Goal: Information Seeking & Learning: Learn about a topic

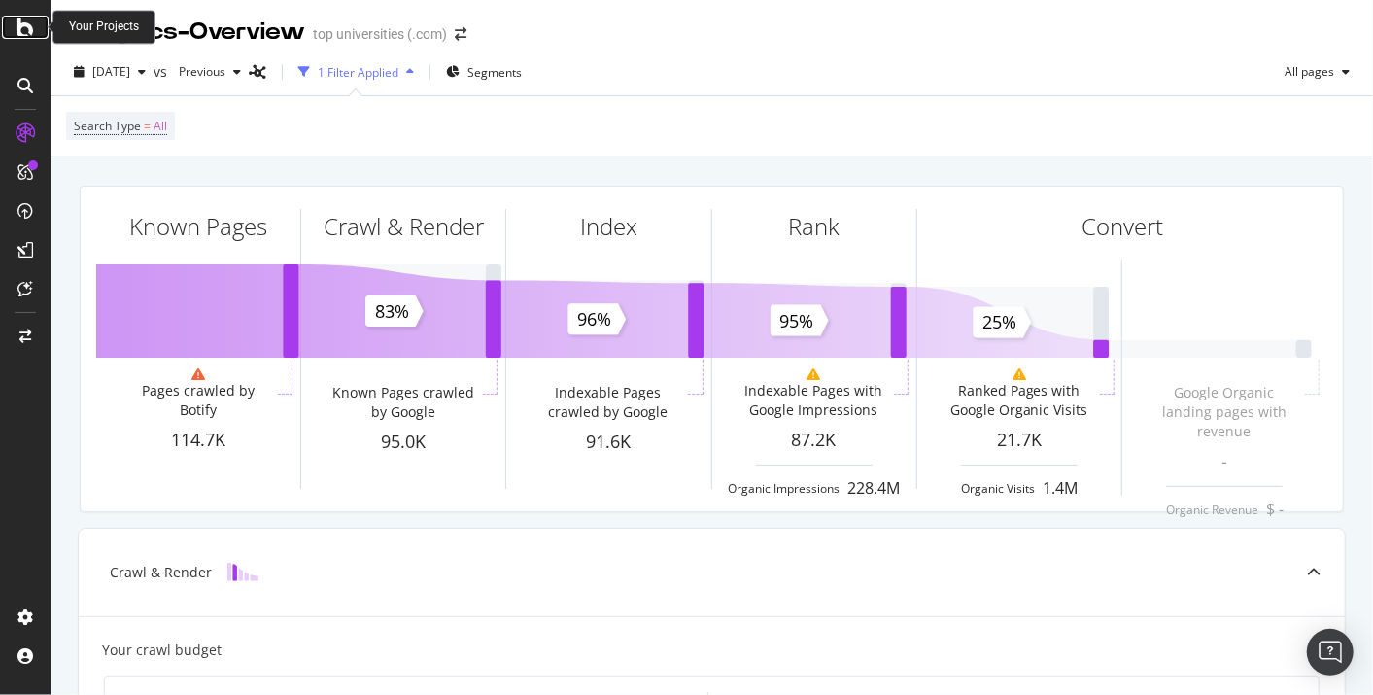
click at [23, 30] on icon at bounding box center [25, 27] width 17 height 23
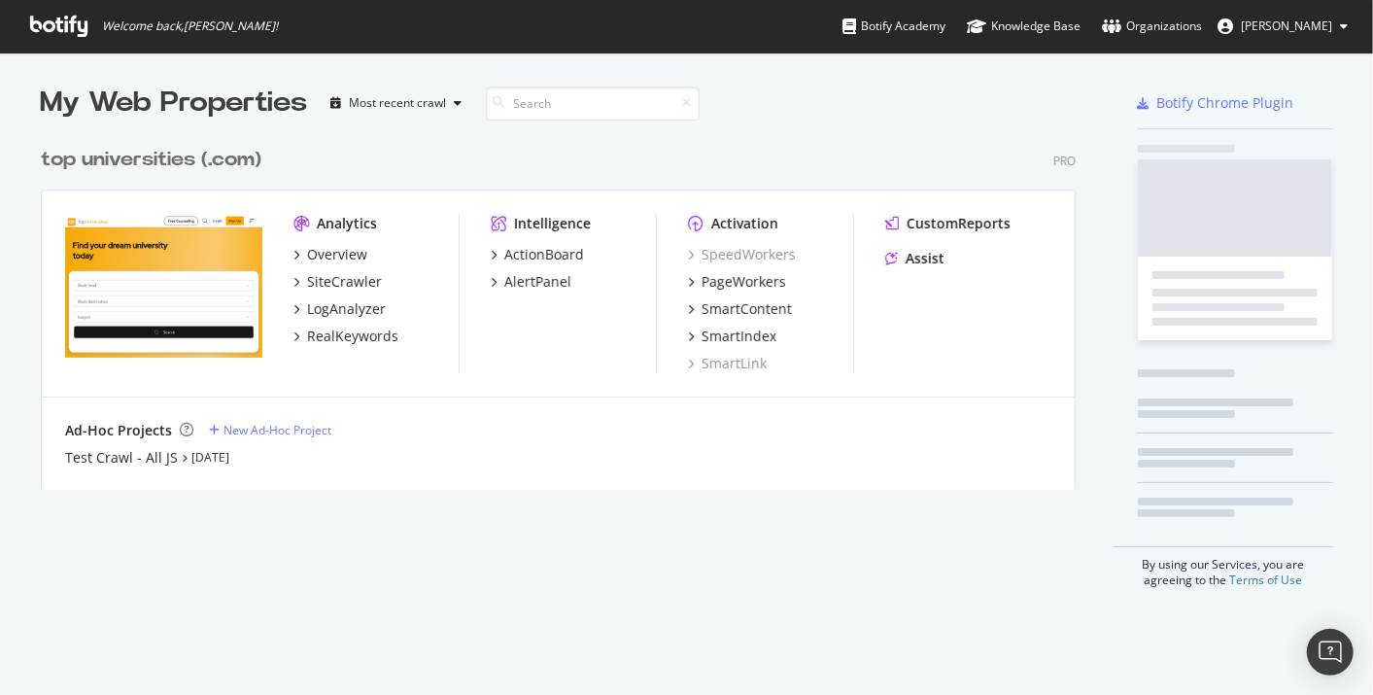
scroll to position [351, 1034]
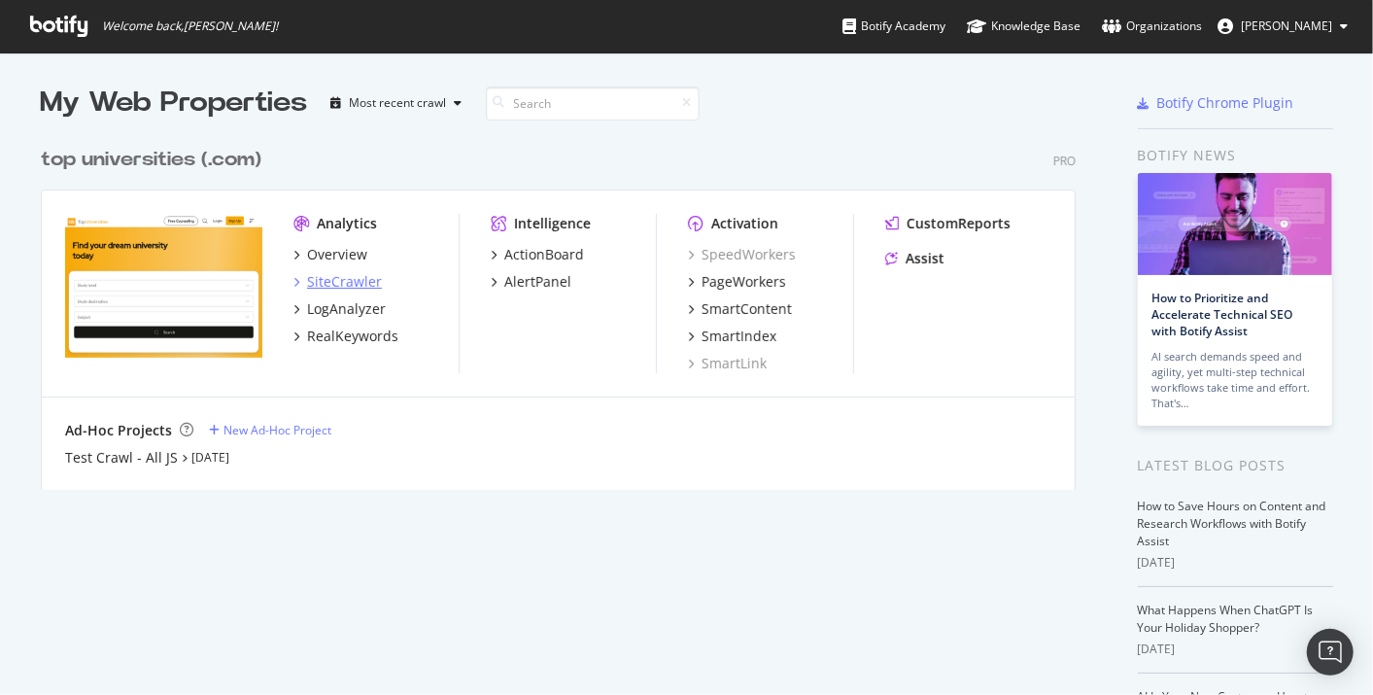
click at [309, 288] on div "SiteCrawler" at bounding box center [344, 281] width 75 height 19
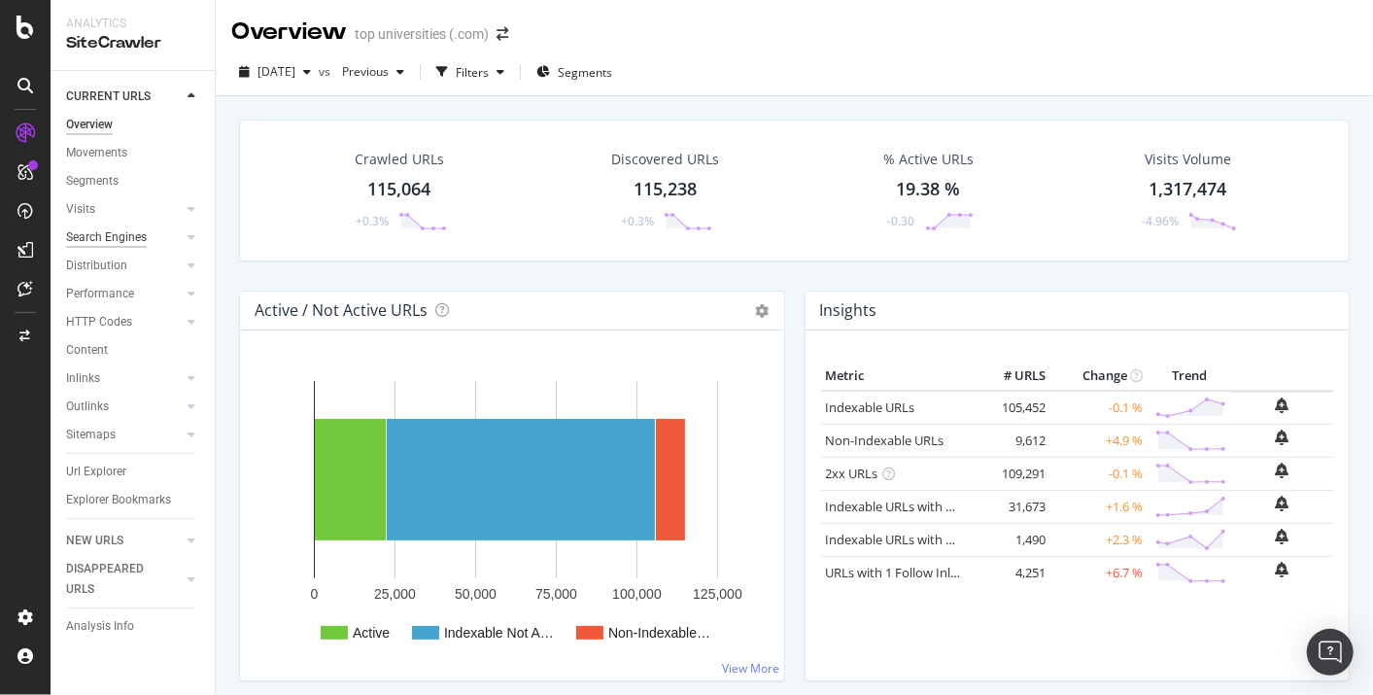
click at [136, 232] on div "Search Engines" at bounding box center [106, 237] width 81 height 20
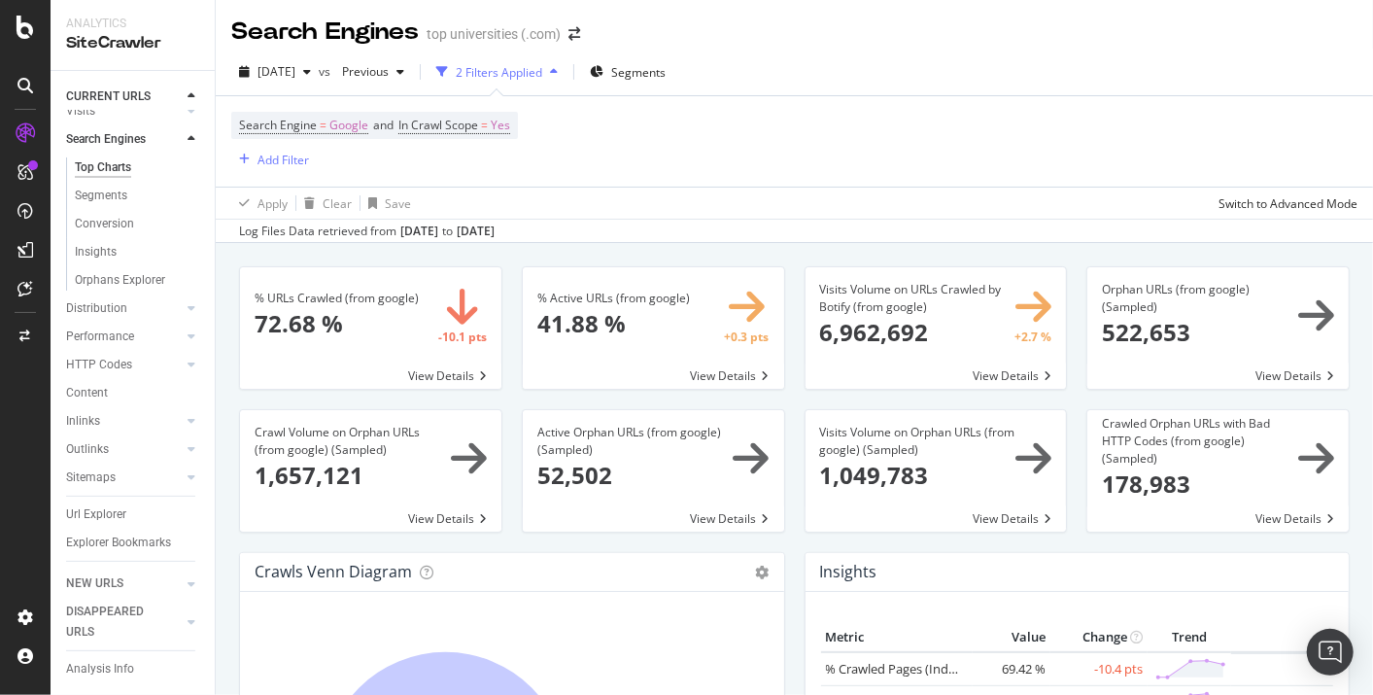
scroll to position [137, 0]
click at [109, 298] on div "Distribution" at bounding box center [96, 308] width 61 height 20
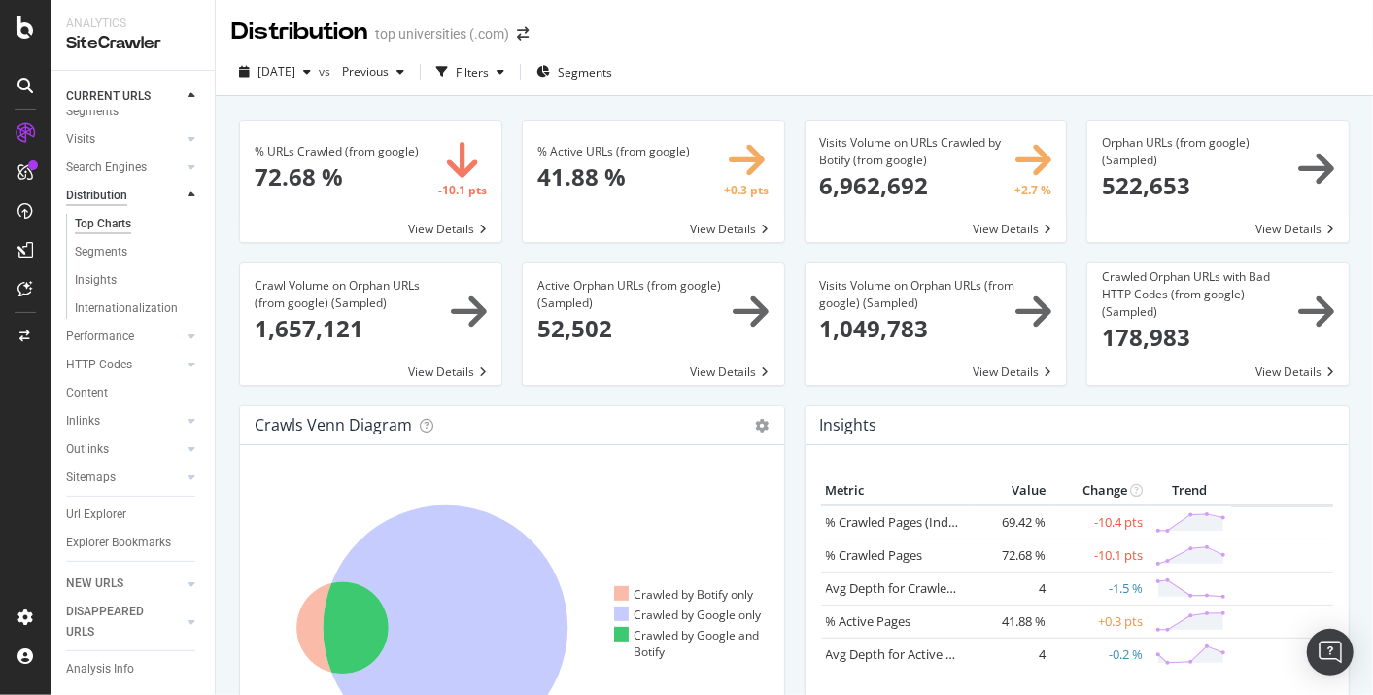
scroll to position [88, 0]
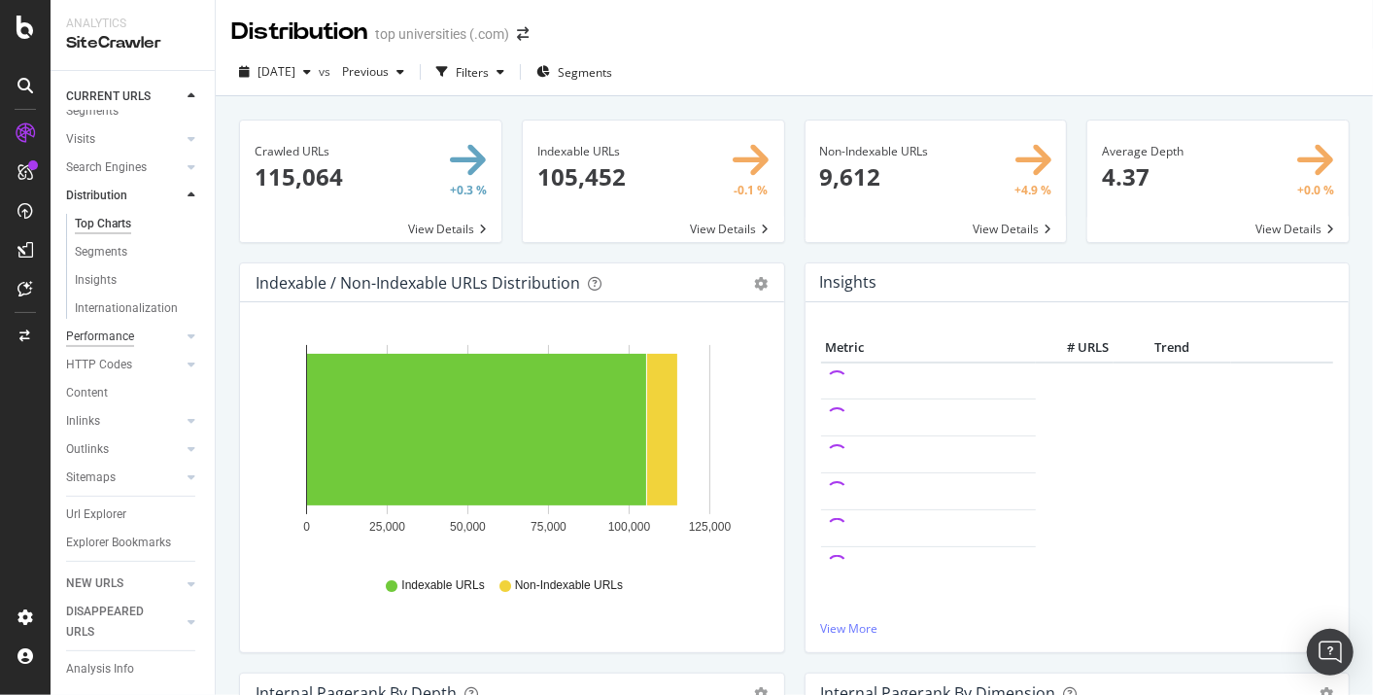
click at [130, 327] on div "Performance" at bounding box center [100, 337] width 68 height 20
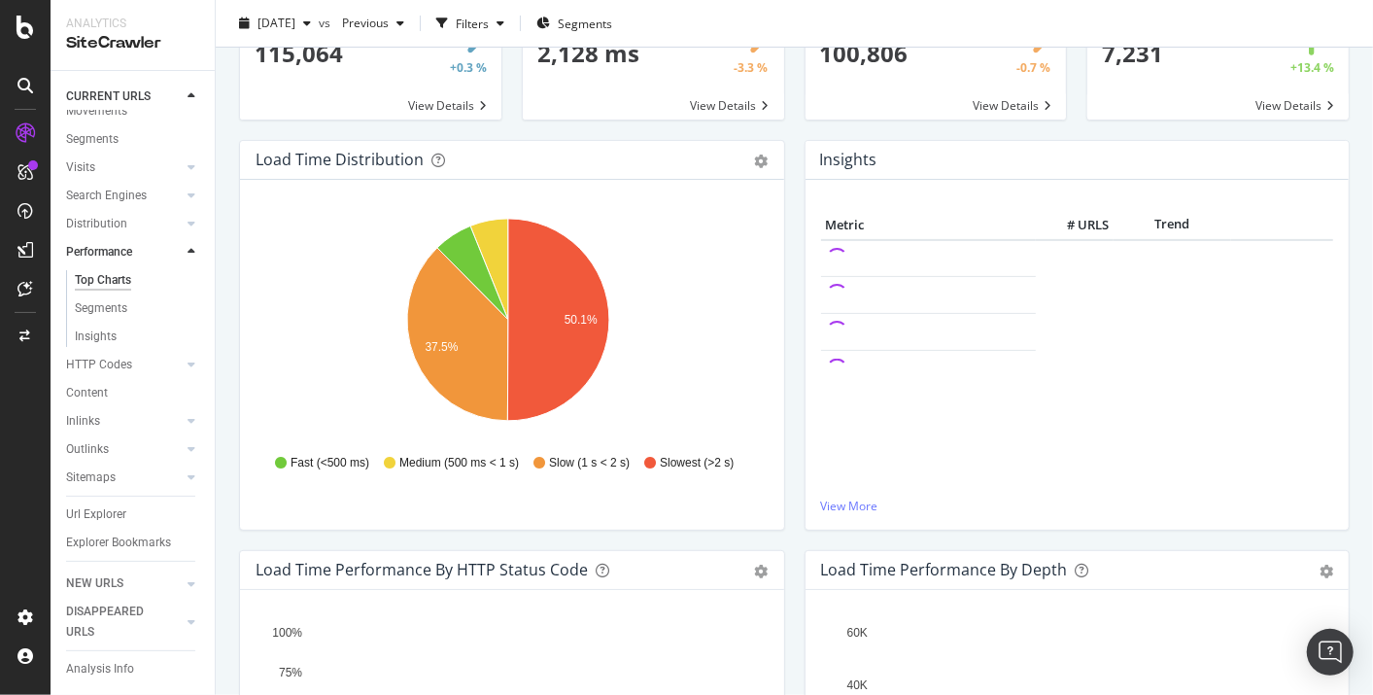
scroll to position [172, 0]
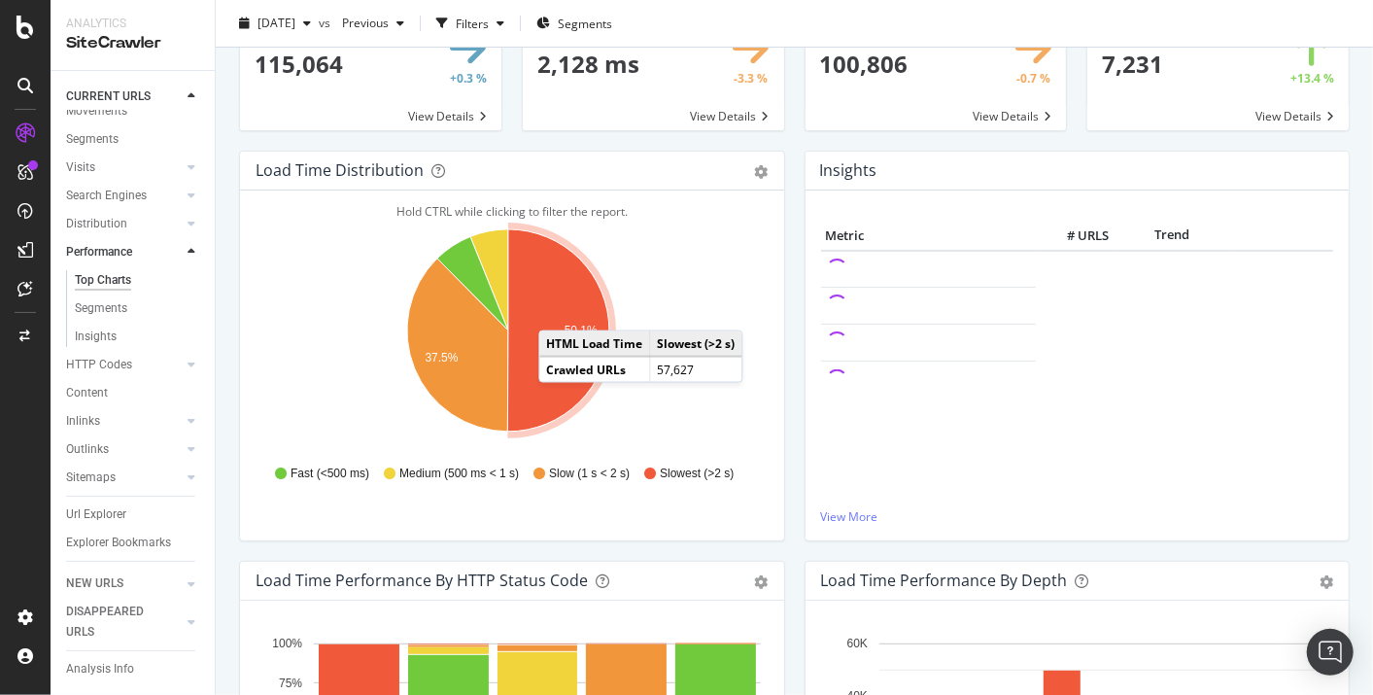
click at [558, 310] on icon "A chart." at bounding box center [558, 330] width 102 height 202
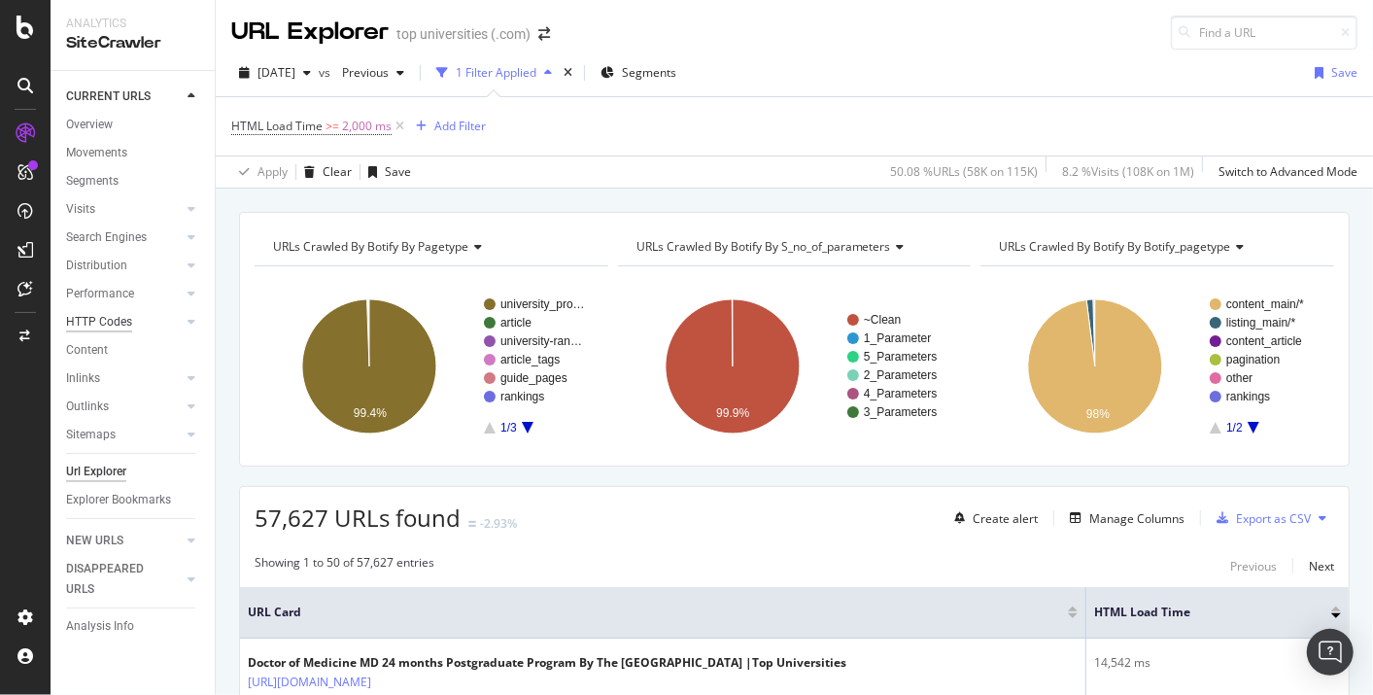
click at [124, 323] on div "HTTP Codes" at bounding box center [99, 322] width 66 height 20
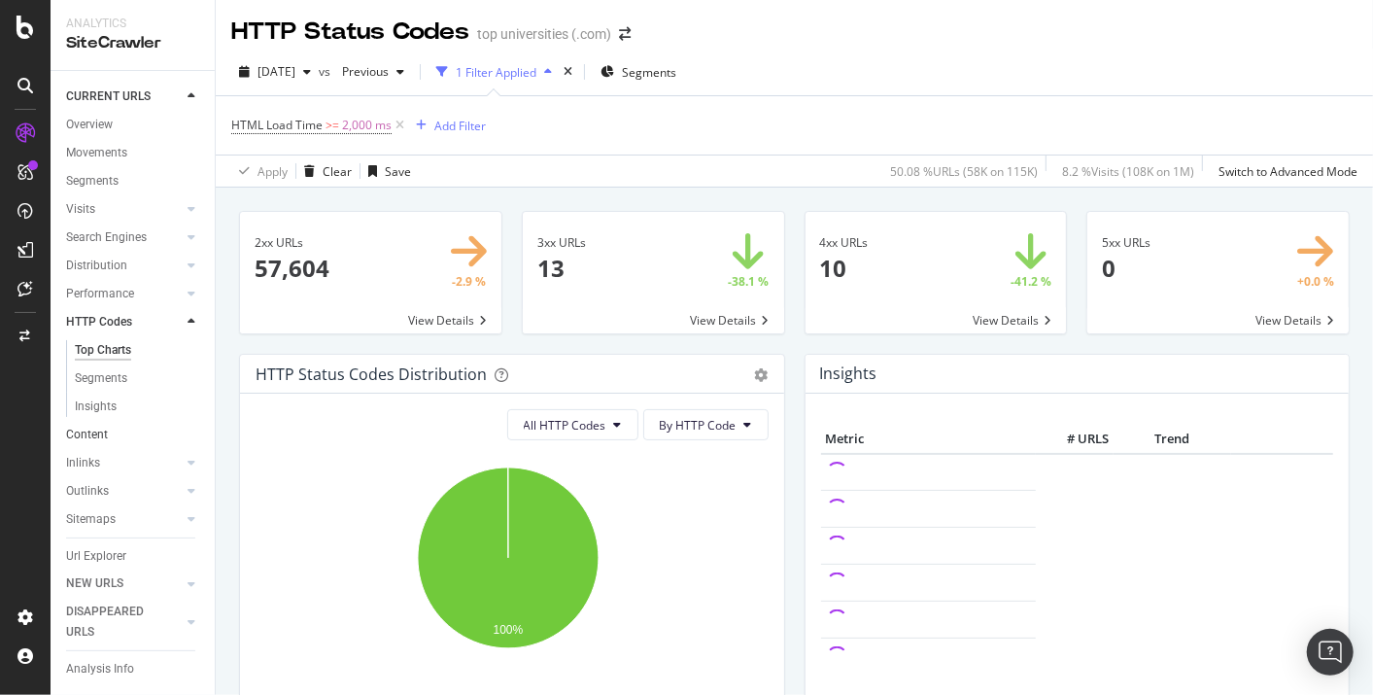
click at [122, 430] on link "Content" at bounding box center [133, 435] width 135 height 20
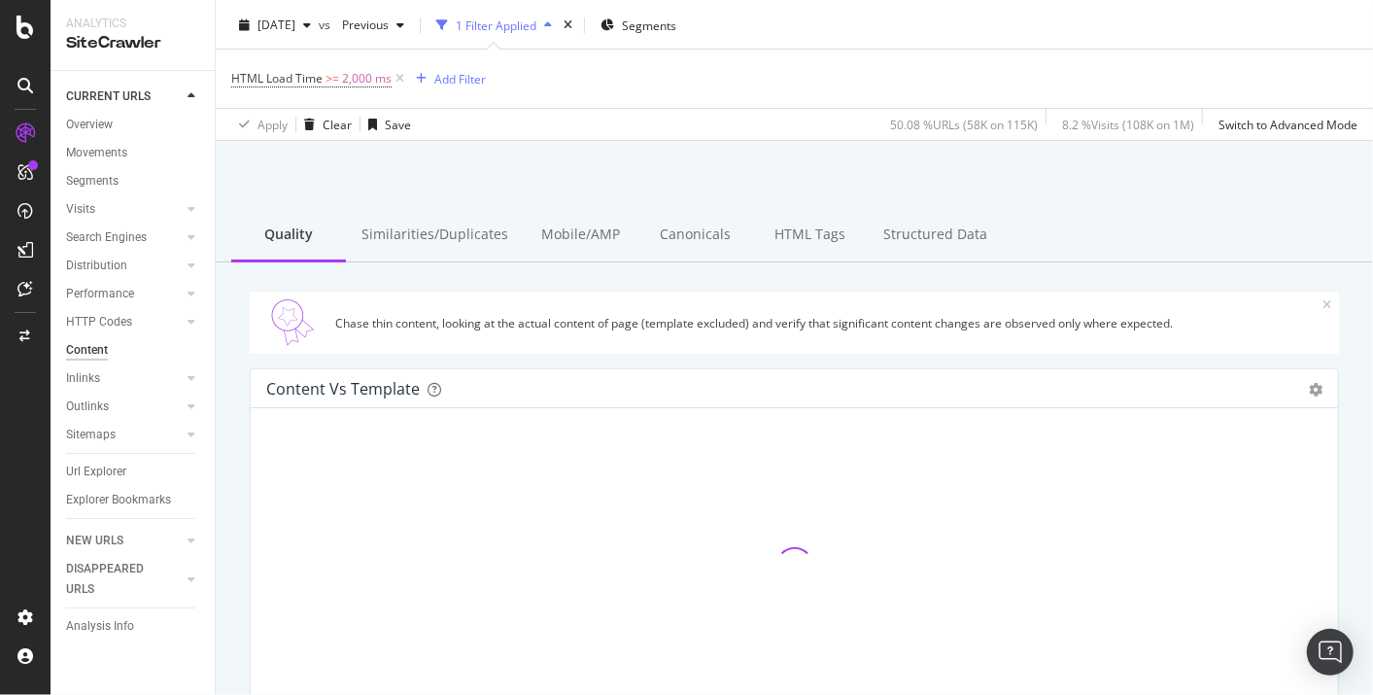
scroll to position [41, 0]
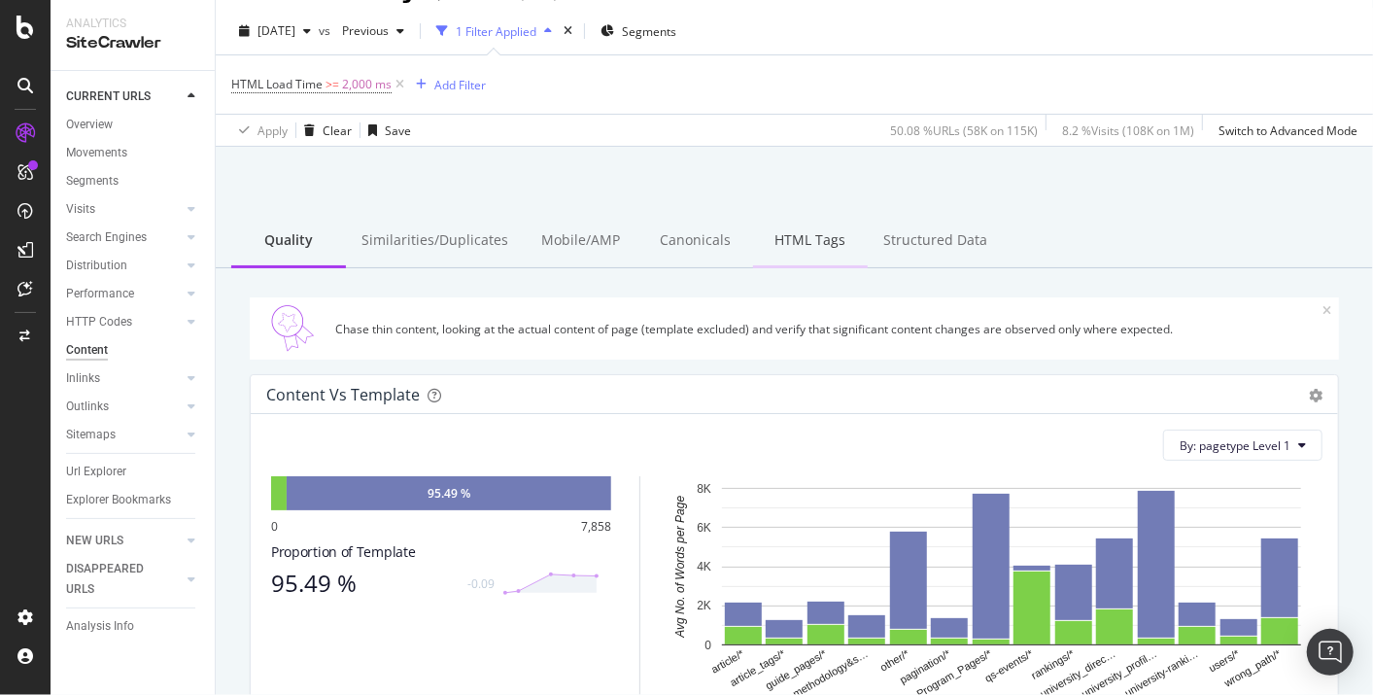
click at [807, 247] on div "HTML Tags" at bounding box center [810, 241] width 115 height 53
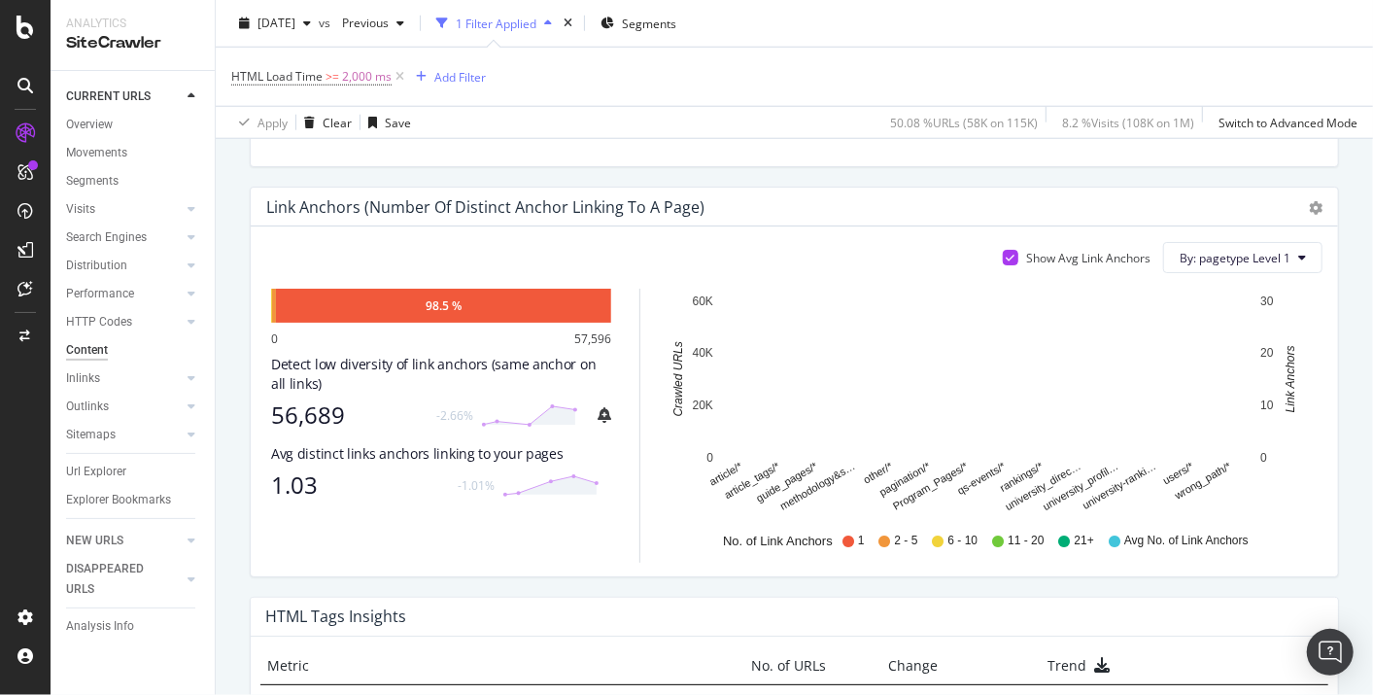
scroll to position [1225, 0]
